Goal: Task Accomplishment & Management: Manage account settings

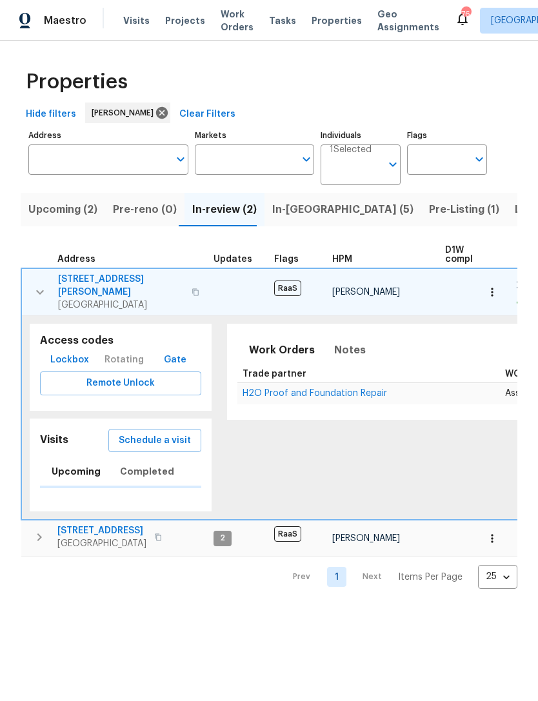
scroll to position [0, 26]
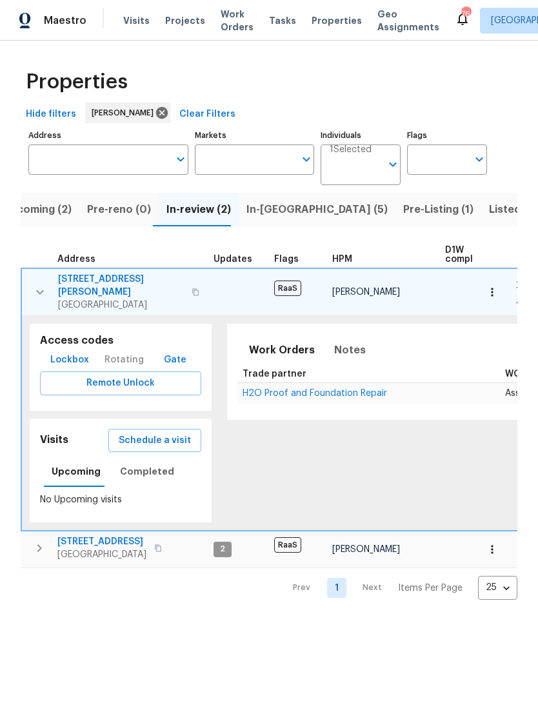
click at [35, 289] on icon "button" at bounding box center [39, 292] width 15 height 15
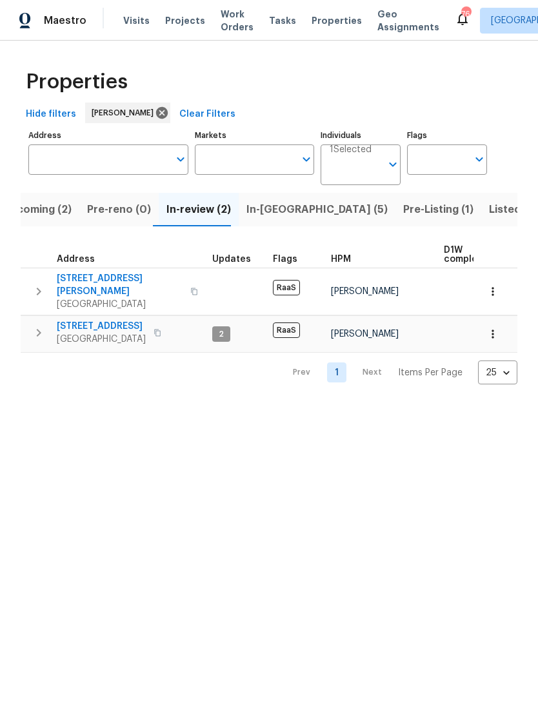
click at [30, 328] on button "button" at bounding box center [39, 333] width 26 height 26
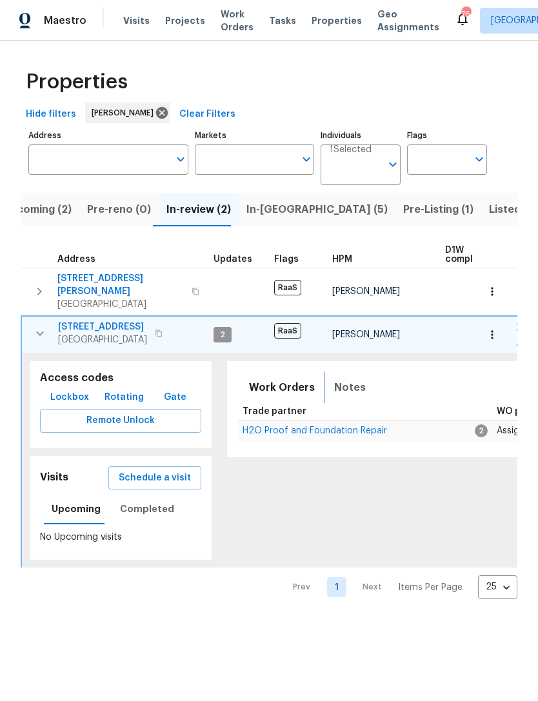
click at [336, 381] on span "Notes" at bounding box center [350, 388] width 32 height 18
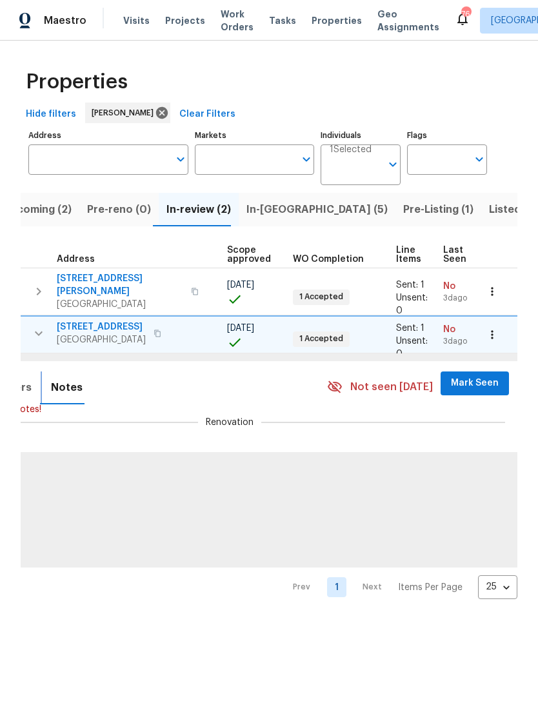
scroll to position [0, 283]
click at [479, 376] on span "Mark Seen" at bounding box center [476, 384] width 48 height 16
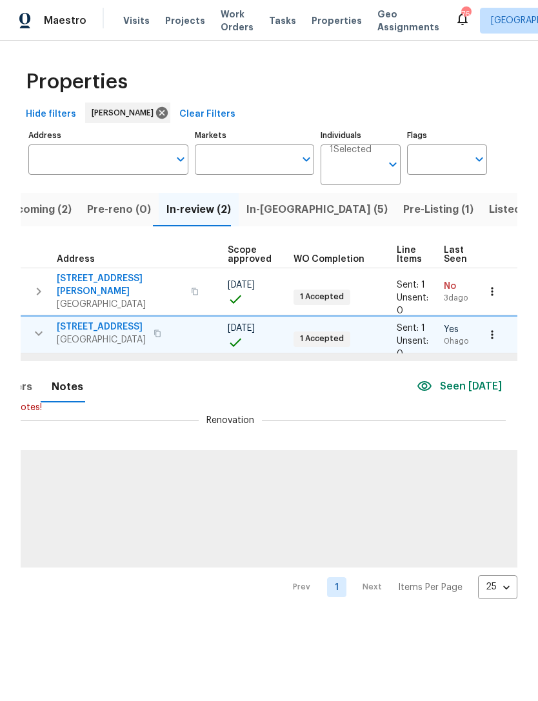
click at [493, 331] on icon "button" at bounding box center [492, 335] width 2 height 8
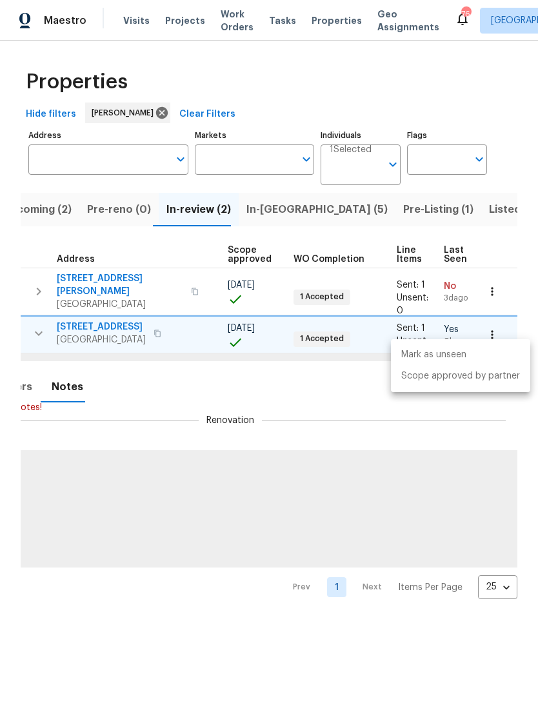
click at [342, 388] on div at bounding box center [269, 350] width 538 height 701
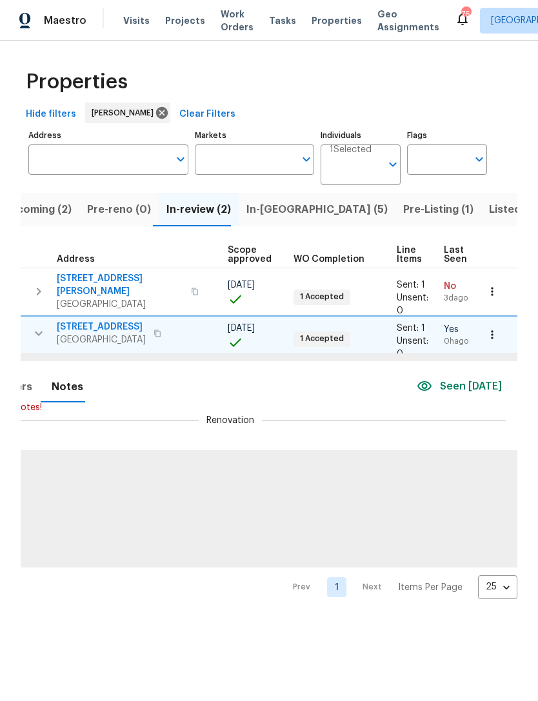
click at [254, 372] on div "Work Orders Notes Seen today" at bounding box center [233, 387] width 556 height 30
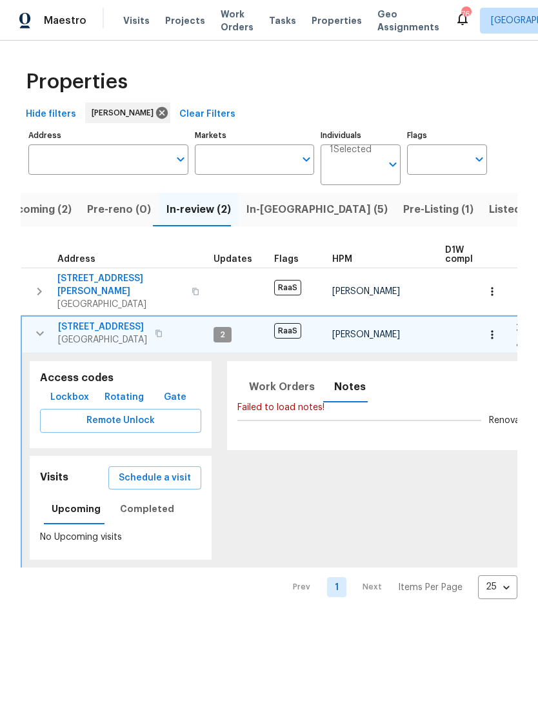
scroll to position [0, 0]
click at [107, 321] on span "5845 Highway 92" at bounding box center [102, 327] width 89 height 13
click at [57, 205] on span "Upcoming (2)" at bounding box center [37, 210] width 69 height 18
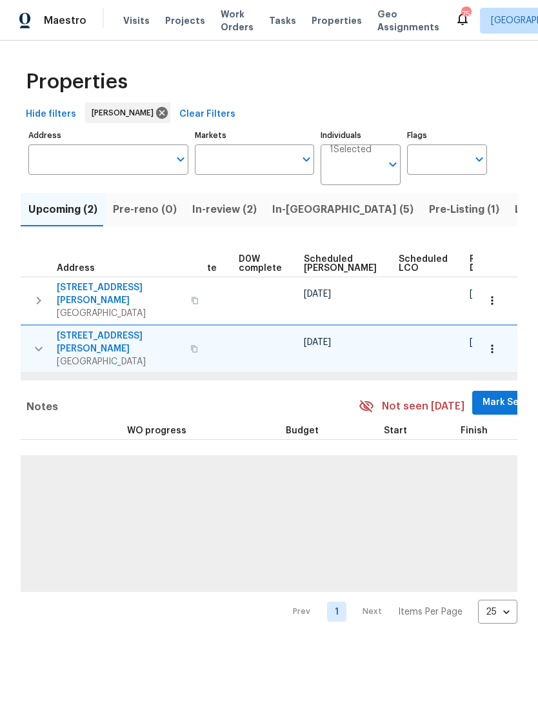
scroll to position [0, 326]
click at [483, 395] on span "Mark Seen" at bounding box center [507, 403] width 48 height 16
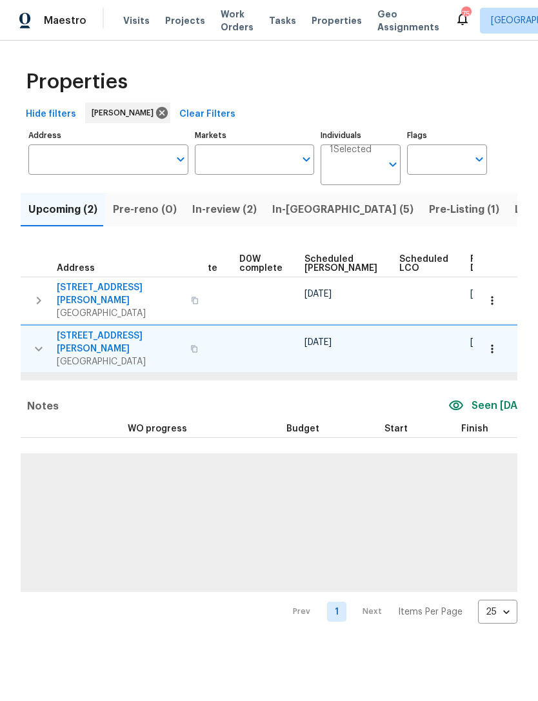
click at [497, 343] on icon "button" at bounding box center [492, 349] width 13 height 13
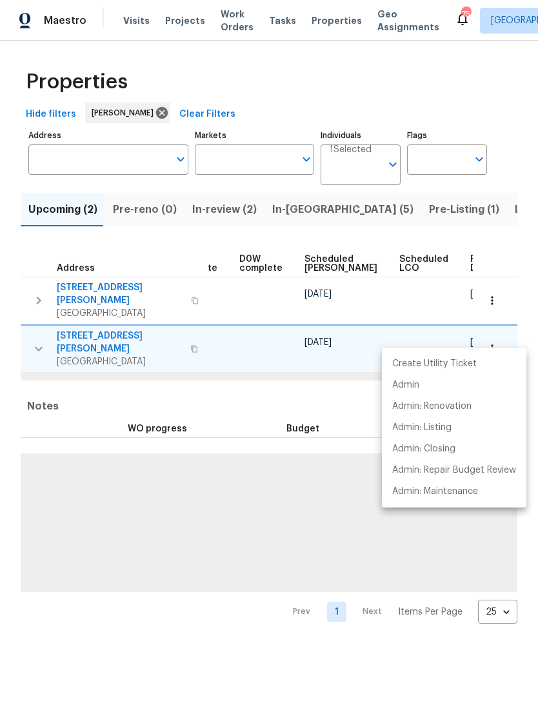
click at [416, 390] on p "Admin" at bounding box center [405, 386] width 27 height 14
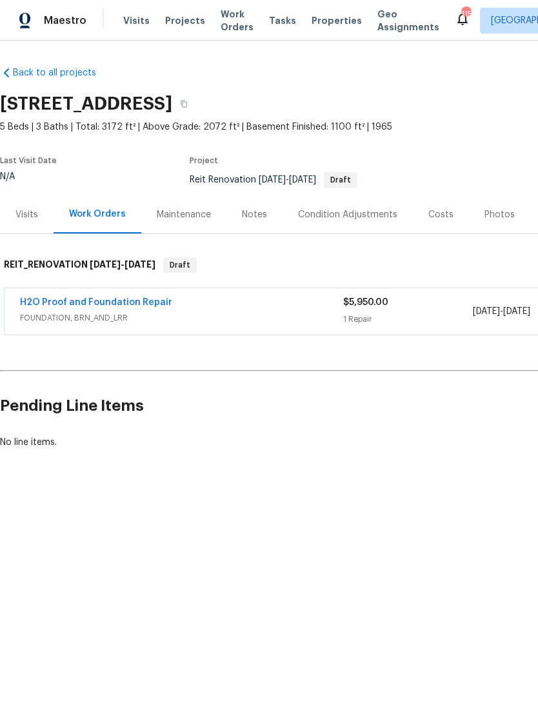
click at [262, 211] on div "Notes" at bounding box center [254, 214] width 25 height 13
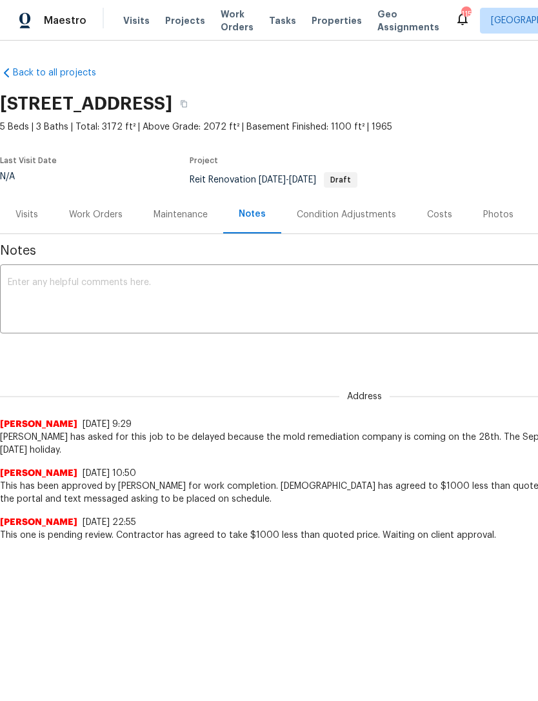
click at [204, 294] on textarea at bounding box center [365, 300] width 714 height 45
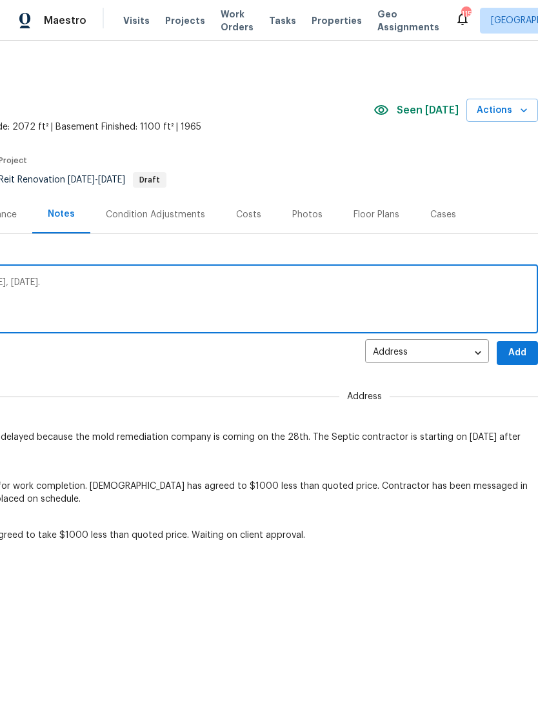
scroll to position [0, 191]
type textarea "H2O will have this job wrapped up by [DATE], [DATE]."
click at [518, 342] on button "Add" at bounding box center [517, 353] width 41 height 24
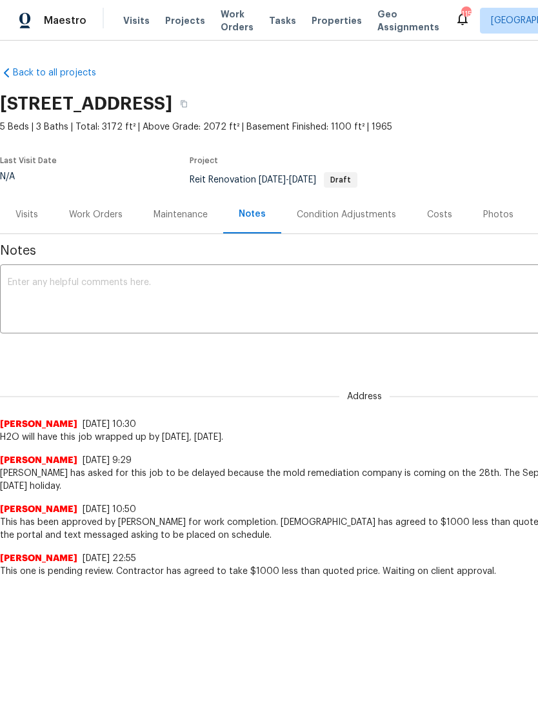
scroll to position [0, 0]
